Goal: Complete application form

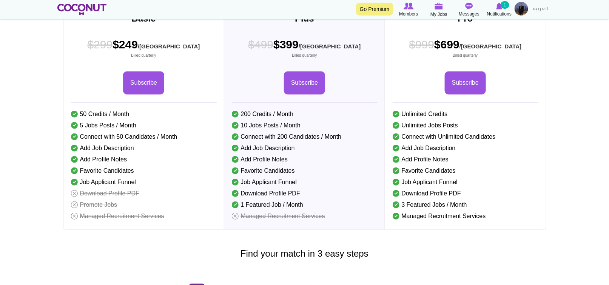
scroll to position [302, 0]
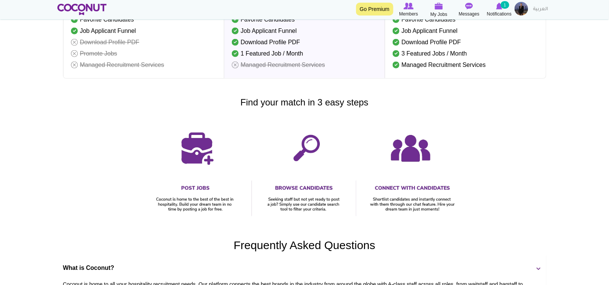
click at [285, 107] on h3 "Find your match in 3 easy steps" at bounding box center [305, 102] width 506 height 10
click at [353, 107] on h3 "Find your match in 3 easy steps" at bounding box center [305, 102] width 506 height 10
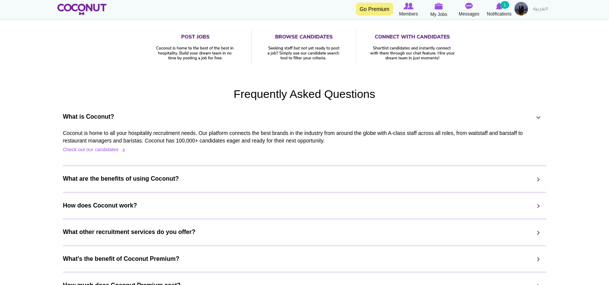
scroll to position [529, 0]
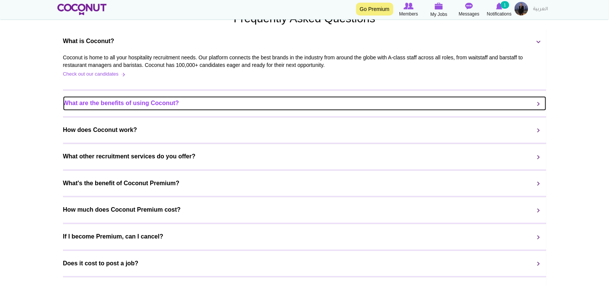
click at [345, 111] on link "What are the benefits of using Coconut?" at bounding box center [305, 103] width 484 height 14
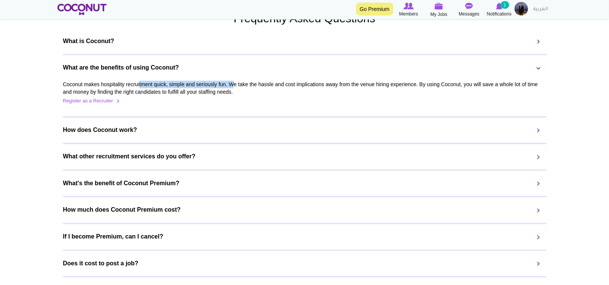
drag, startPoint x: 108, startPoint y: 103, endPoint x: 199, endPoint y: 102, distance: 90.7
click at [199, 102] on div "Coconut makes hospitality recruitment quick, simple and seriously fun. We take …" at bounding box center [305, 93] width 484 height 36
click at [238, 102] on div "Coconut makes hospitality recruitment quick, simple and seriously fun. We take …" at bounding box center [305, 93] width 484 height 36
click at [116, 105] on link "Register as a Recruiter" at bounding box center [92, 101] width 58 height 7
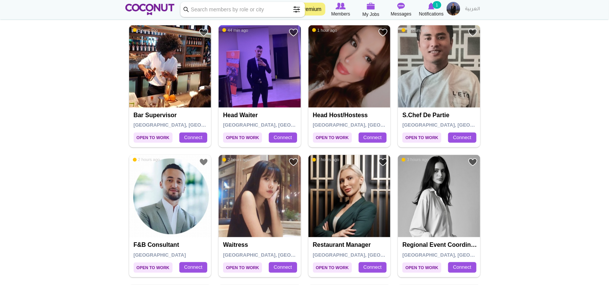
scroll to position [491, 0]
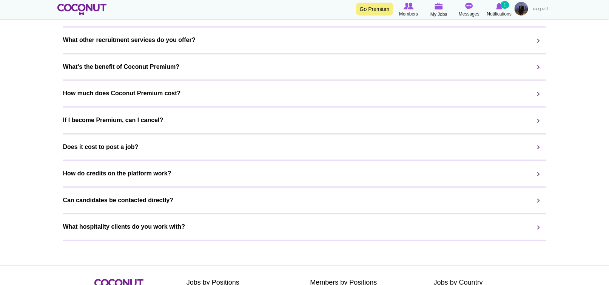
scroll to position [570, 0]
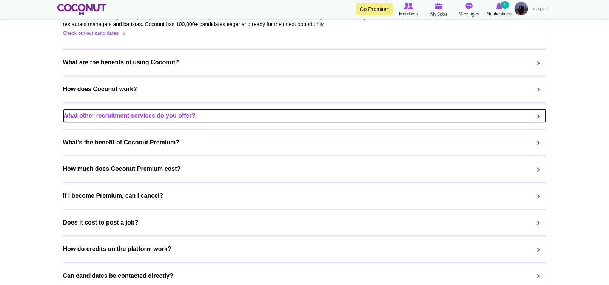
click at [535, 123] on link "What other recruitment services do you offer?" at bounding box center [305, 115] width 484 height 14
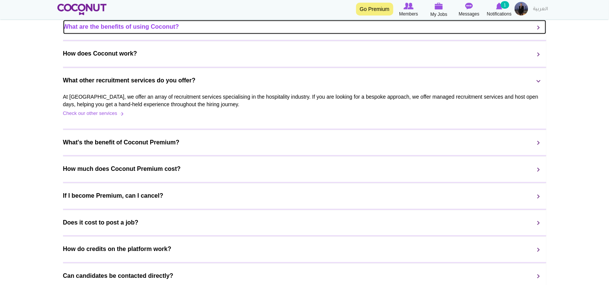
click at [320, 34] on link "What are the benefits of using Coconut?" at bounding box center [305, 27] width 484 height 14
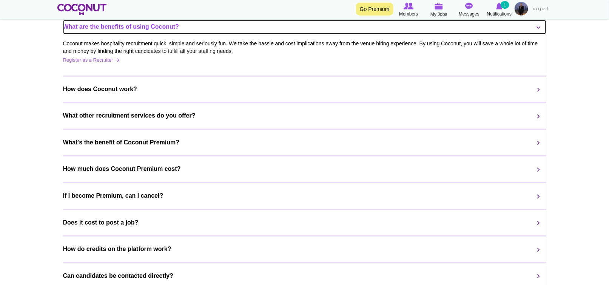
scroll to position [646, 0]
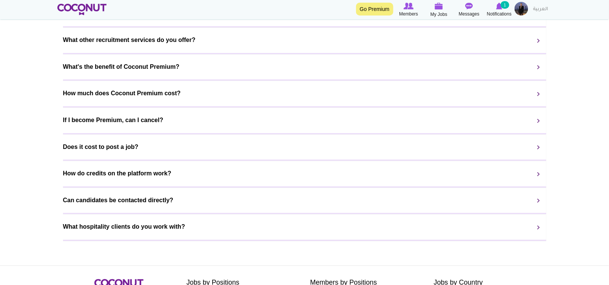
click at [277, 153] on div "Does it cost to post a job? Posting jobs is always free on Coconut and you can …" at bounding box center [305, 147] width 484 height 27
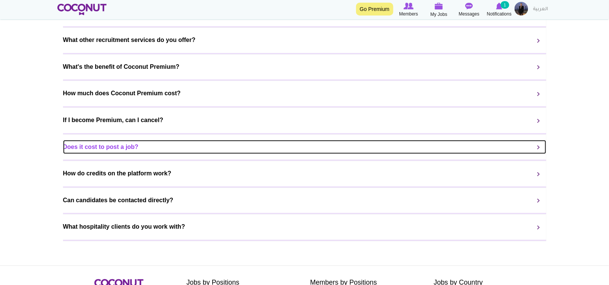
click at [540, 154] on link "Does it cost to post a job?" at bounding box center [305, 147] width 484 height 14
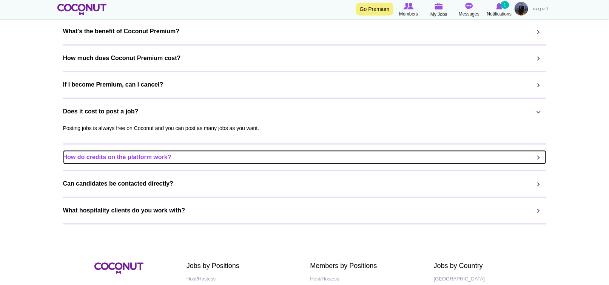
click at [264, 164] on link "How do credits on the platform work?" at bounding box center [305, 157] width 484 height 14
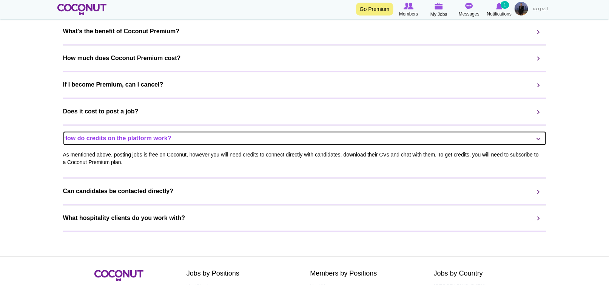
scroll to position [683, 0]
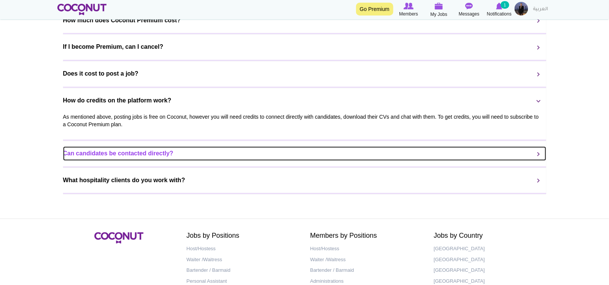
click at [216, 161] on link "Can candidates be contacted directly?" at bounding box center [305, 153] width 484 height 14
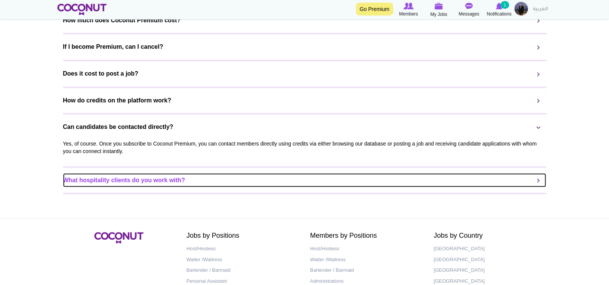
click at [241, 187] on link "What hospitality clients do you work with?" at bounding box center [305, 180] width 484 height 14
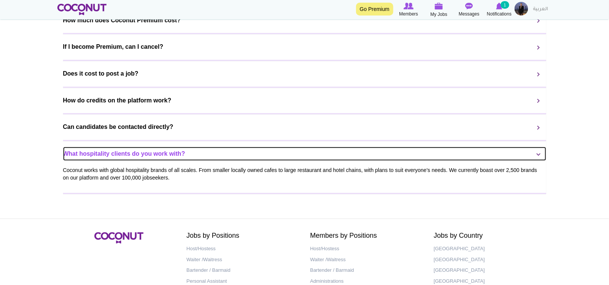
scroll to position [755, 0]
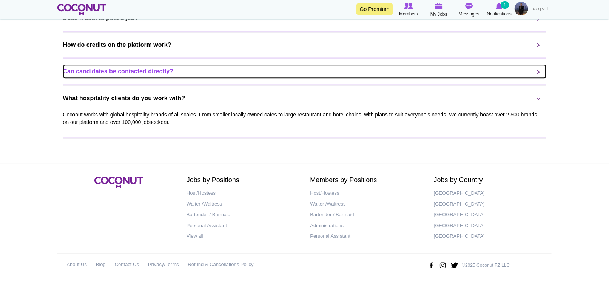
click at [264, 72] on link "Can candidates be contacted directly?" at bounding box center [305, 71] width 484 height 14
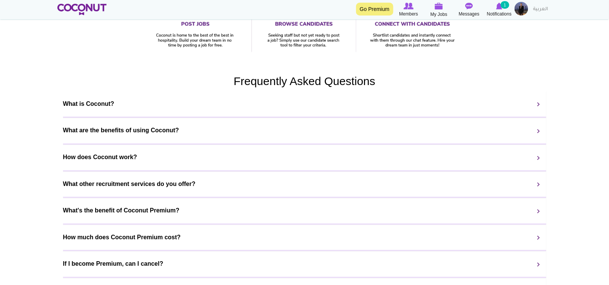
scroll to position [453, 0]
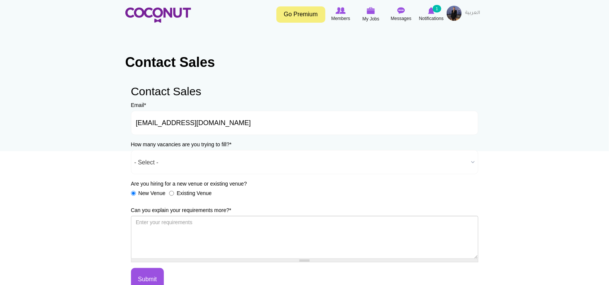
click at [199, 168] on span "- Select -" at bounding box center [302, 162] width 334 height 24
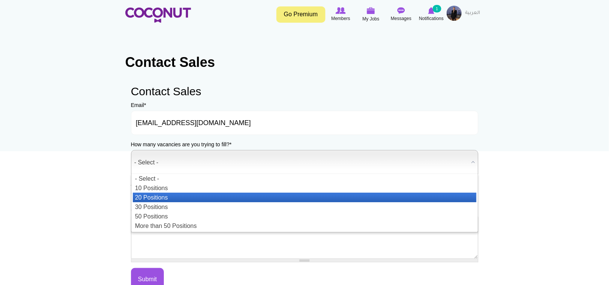
click at [161, 198] on li "20 Positions" at bounding box center [305, 197] width 344 height 9
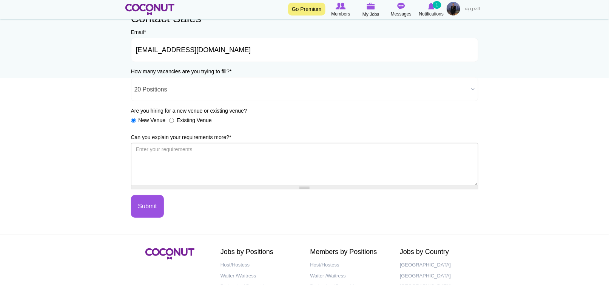
scroll to position [76, 0]
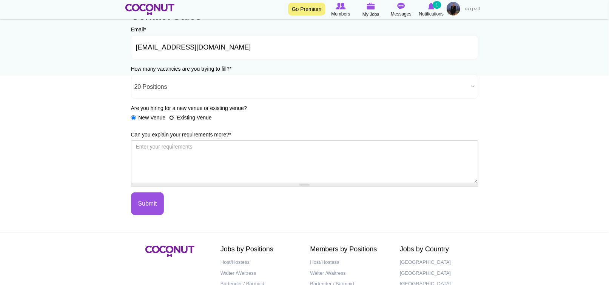
click at [172, 118] on input "Existing Venue" at bounding box center [171, 117] width 5 height 5
radio input "true"
click at [157, 133] on label "Can you explain your requirements more? *" at bounding box center [181, 135] width 100 height 8
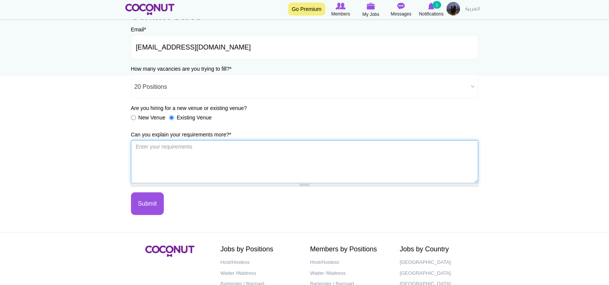
click at [157, 140] on textarea "Can you explain your requirements more? *" at bounding box center [305, 161] width 348 height 43
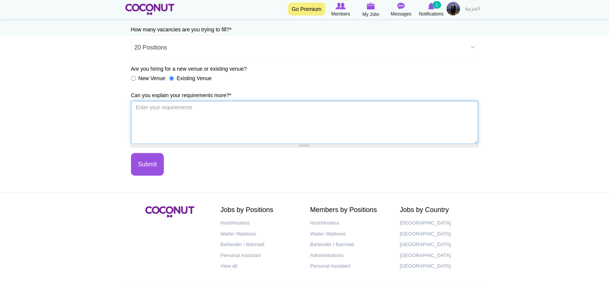
scroll to position [144, 0]
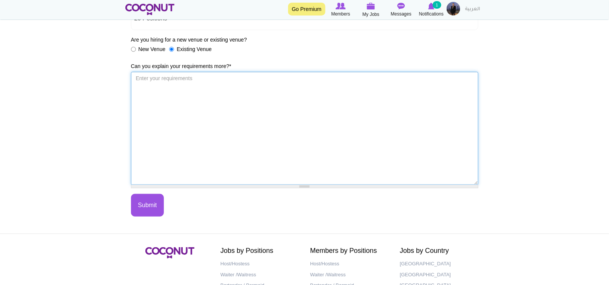
drag, startPoint x: 478, startPoint y: 113, endPoint x: 538, endPoint y: 183, distance: 92.7
click at [538, 183] on body "Toggle navigation Go Premium Members My Jobs Post a Job Messages Notifications …" at bounding box center [304, 105] width 609 height 499
click at [286, 101] on textarea "Can you explain your requirements more? *" at bounding box center [305, 128] width 348 height 113
click at [169, 80] on textarea "Can you explain your requirements more? *" at bounding box center [305, 128] width 348 height 113
click at [183, 79] on textarea "Can you explain your requirements more? *" at bounding box center [305, 128] width 348 height 113
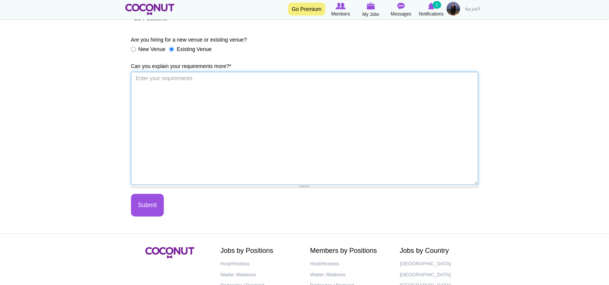
click at [213, 85] on textarea "Can you explain your requirements more? *" at bounding box center [305, 128] width 348 height 113
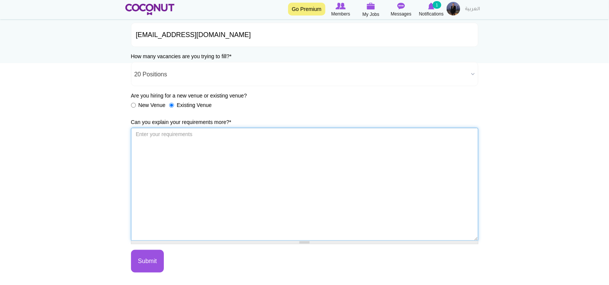
scroll to position [68, 0]
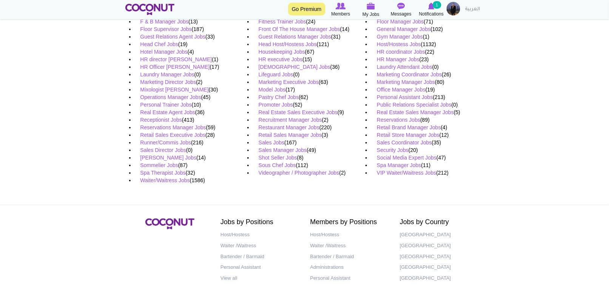
scroll to position [151, 0]
